Goal: Navigation & Orientation: Find specific page/section

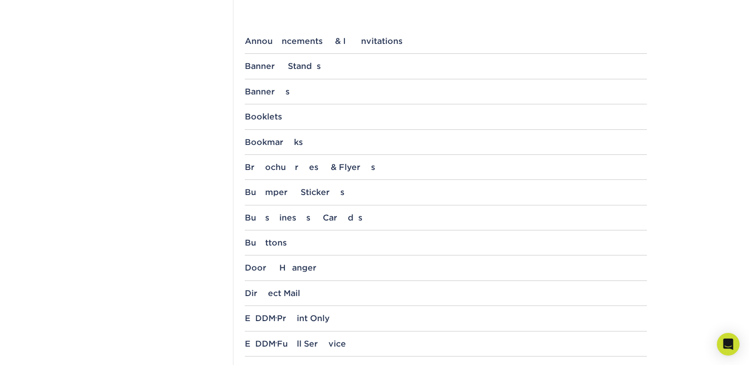
scroll to position [331, 0]
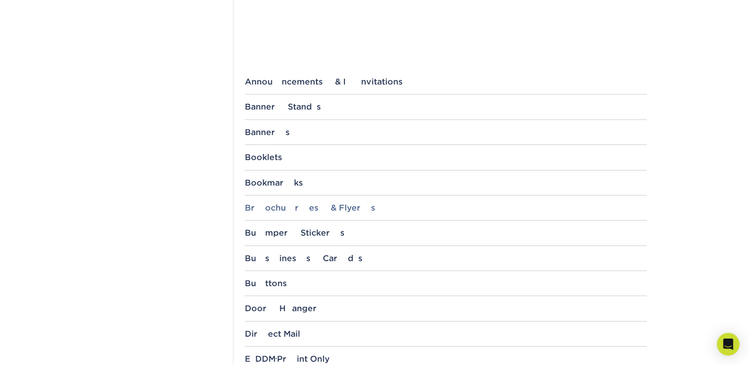
click at [298, 203] on div "Brochures & Flyers" at bounding box center [446, 207] width 402 height 9
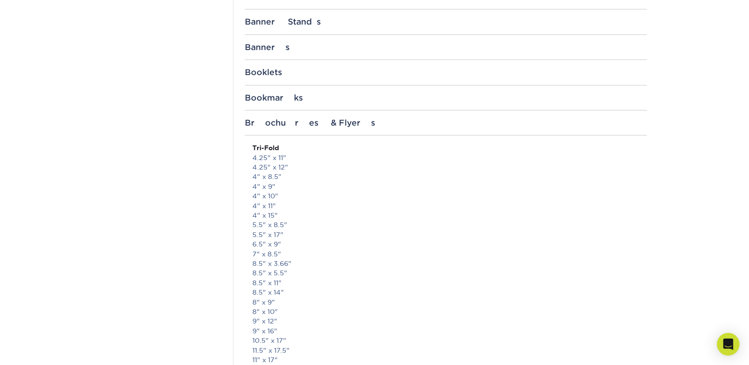
scroll to position [378, 0]
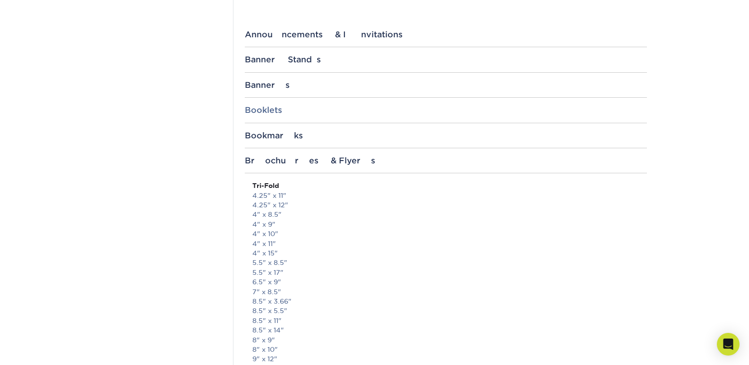
click at [267, 112] on div "Booklets" at bounding box center [446, 109] width 402 height 9
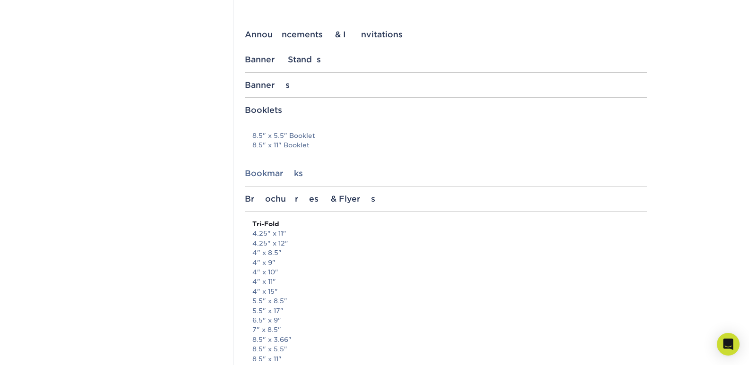
click at [272, 175] on div "Bookmarks" at bounding box center [446, 173] width 402 height 9
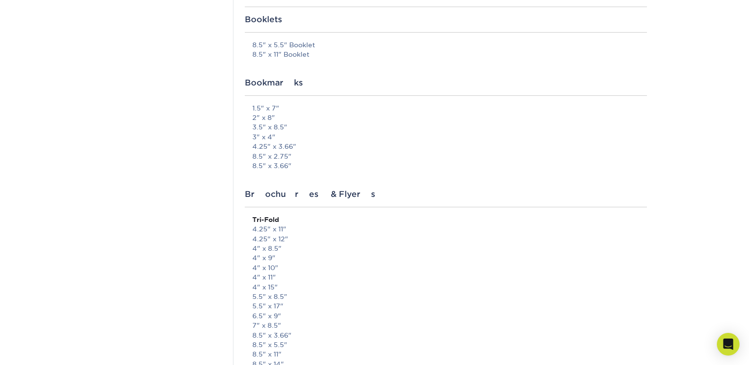
scroll to position [472, 0]
click at [272, 190] on div "Brochures & Flyers" at bounding box center [446, 190] width 402 height 9
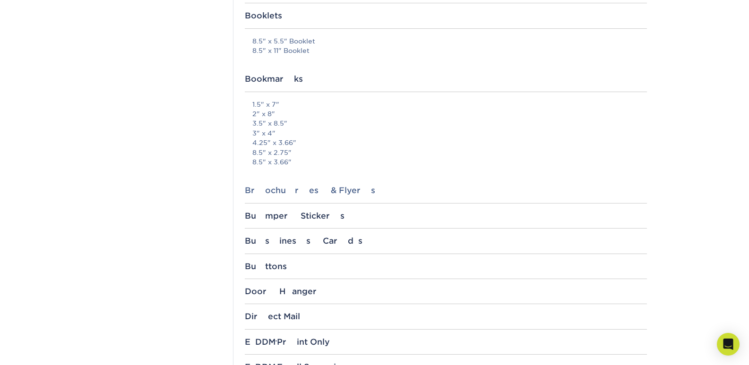
click at [272, 190] on div "Brochures & Flyers" at bounding box center [446, 190] width 402 height 9
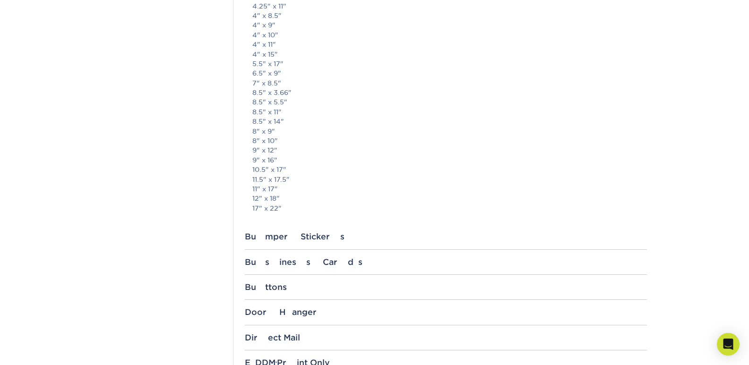
scroll to position [2410, 0]
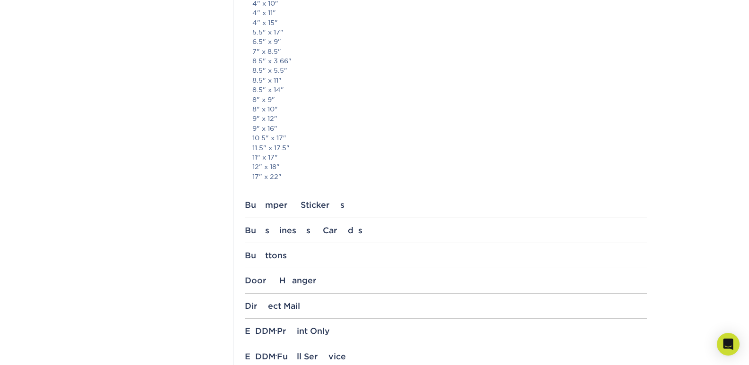
click at [298, 206] on div "Bumper Stickers" at bounding box center [446, 204] width 402 height 9
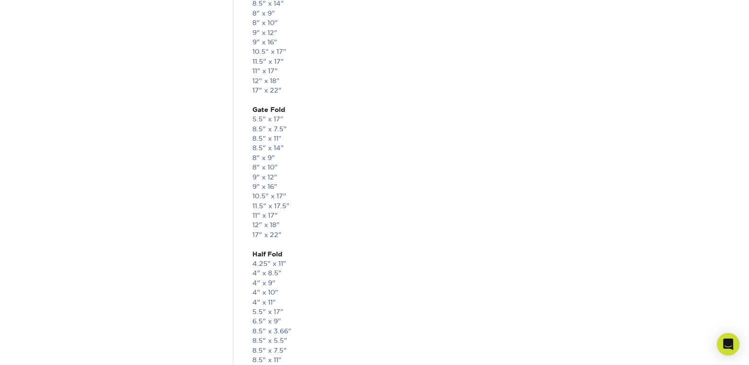
scroll to position [1654, 0]
click at [264, 219] on link "17" x 22"" at bounding box center [266, 220] width 29 height 8
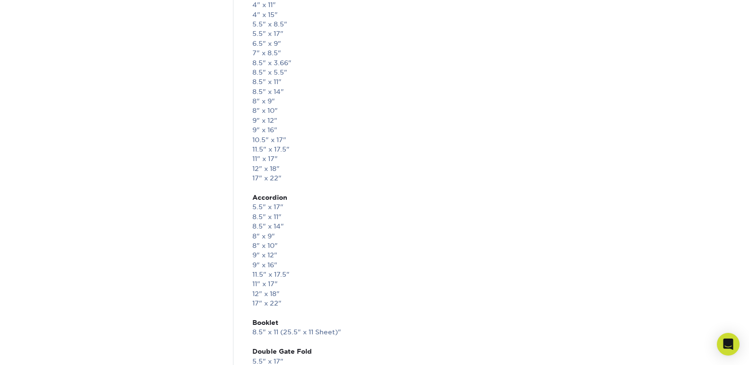
scroll to position [756, 0]
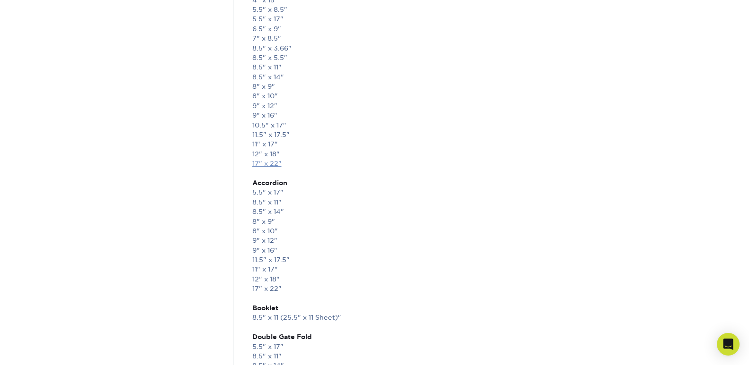
click at [264, 162] on link "17" x 22"" at bounding box center [266, 164] width 29 height 8
